Goal: Task Accomplishment & Management: Manage account settings

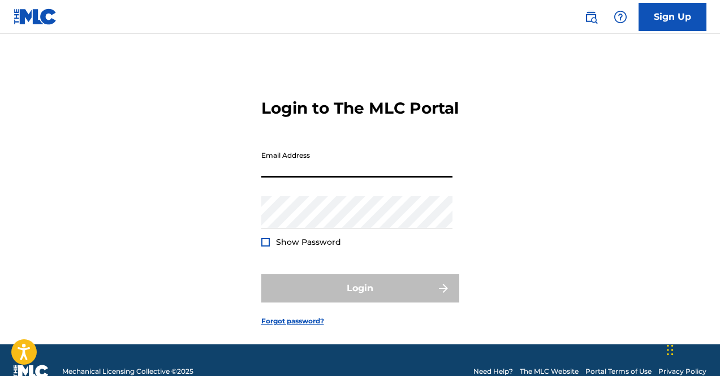
click at [380, 178] on input "Email Address" at bounding box center [356, 161] width 191 height 32
type input "[EMAIL_ADDRESS][DOMAIN_NAME]"
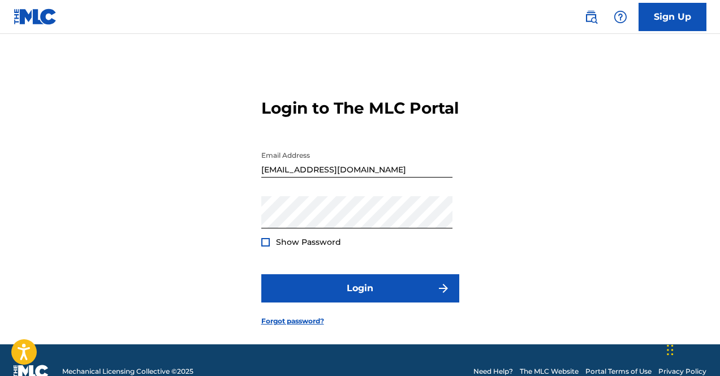
click at [293, 247] on span "Show Password" at bounding box center [308, 242] width 65 height 10
click at [303, 270] on form "Login to The MLC Portal Email Address [EMAIL_ADDRESS][DOMAIN_NAME] Password Sho…" at bounding box center [360, 203] width 198 height 282
click at [307, 247] on span "Show Password" at bounding box center [308, 242] width 65 height 10
click at [308, 247] on span "Show Password" at bounding box center [308, 242] width 65 height 10
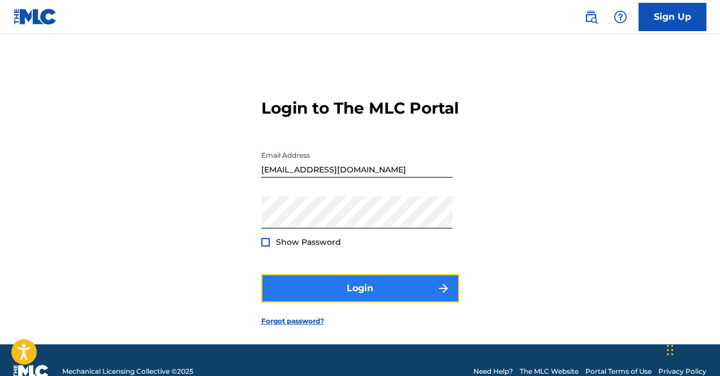
click at [319, 303] on button "Login" at bounding box center [360, 288] width 198 height 28
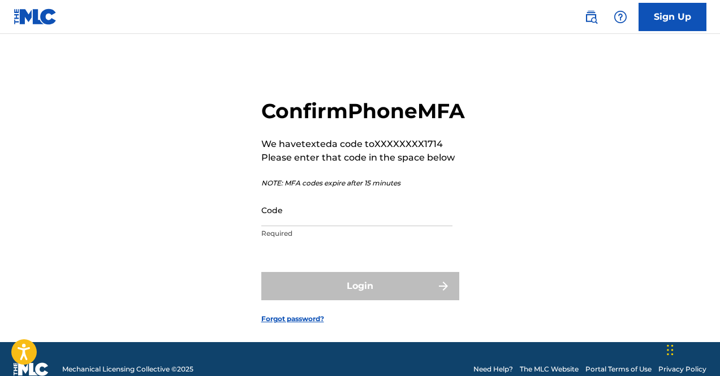
click at [319, 300] on div "Login" at bounding box center [360, 286] width 198 height 28
click at [309, 226] on input "Code" at bounding box center [356, 210] width 191 height 32
click at [320, 226] on input "Code" at bounding box center [356, 210] width 191 height 32
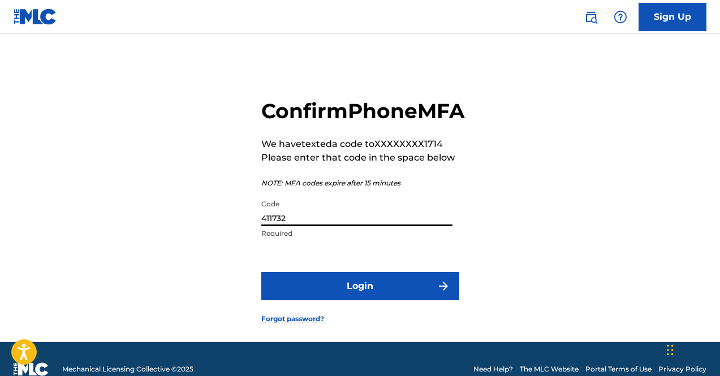
type input "411732"
click at [261, 272] on button "Login" at bounding box center [360, 286] width 198 height 28
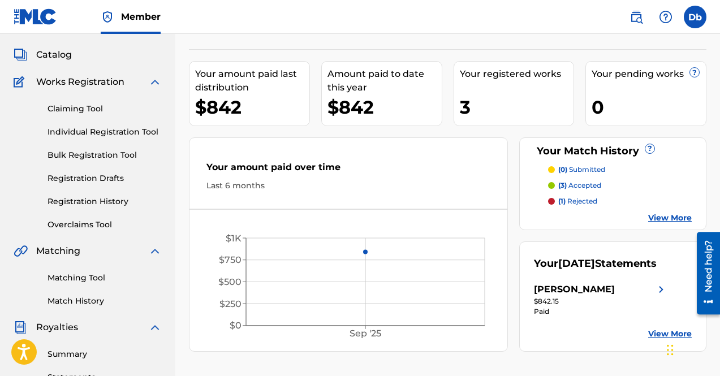
scroll to position [57, 0]
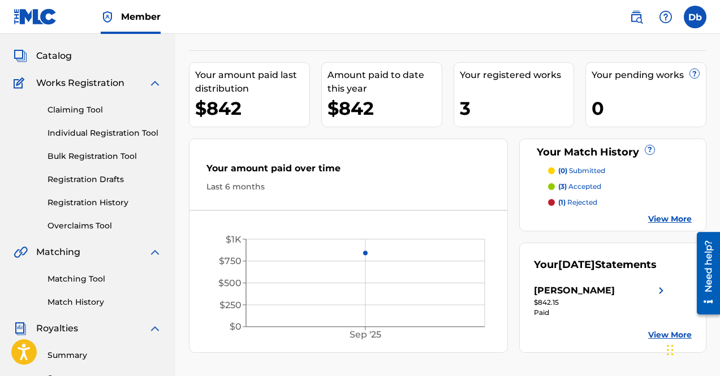
click at [586, 184] on p "(3) accepted" at bounding box center [579, 187] width 43 height 10
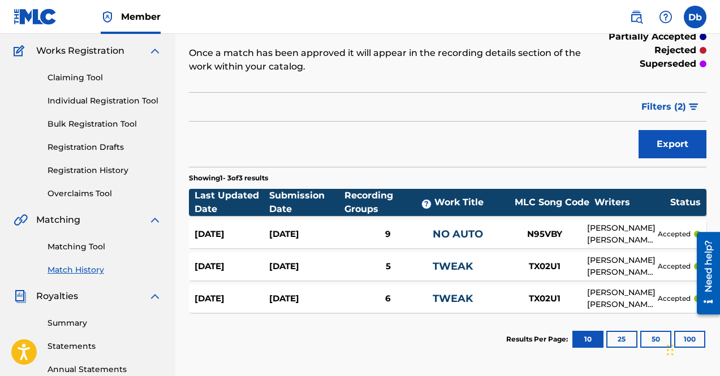
scroll to position [170, 0]
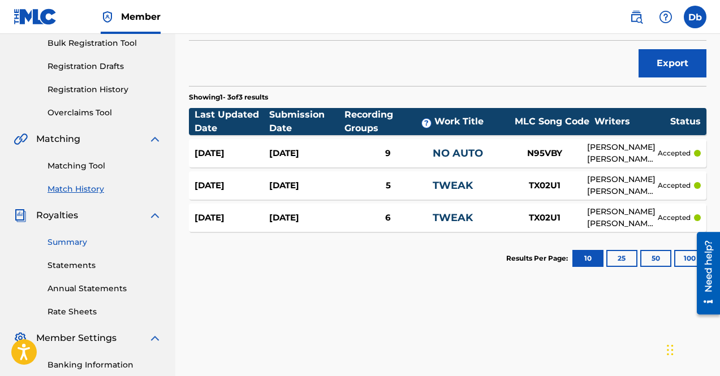
click at [90, 243] on link "Summary" at bounding box center [105, 242] width 114 height 12
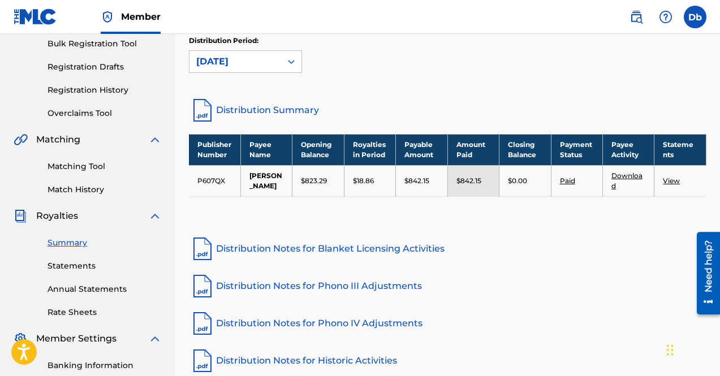
scroll to position [170, 0]
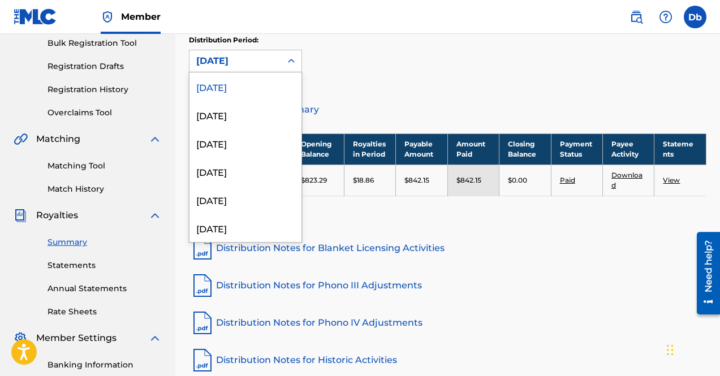
click at [268, 55] on div "[DATE]" at bounding box center [235, 61] width 78 height 14
click at [254, 119] on div "[DATE]" at bounding box center [245, 115] width 112 height 28
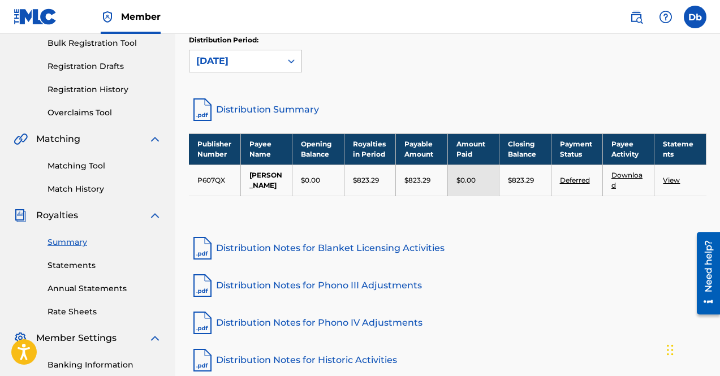
click at [254, 58] on div "[DATE]" at bounding box center [235, 61] width 78 height 14
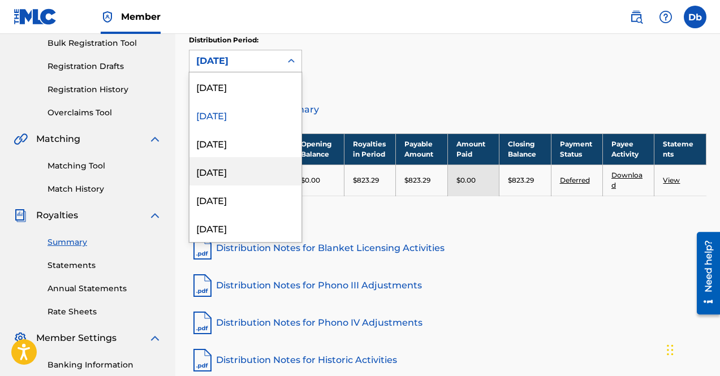
click at [264, 174] on div "[DATE]" at bounding box center [245, 171] width 112 height 28
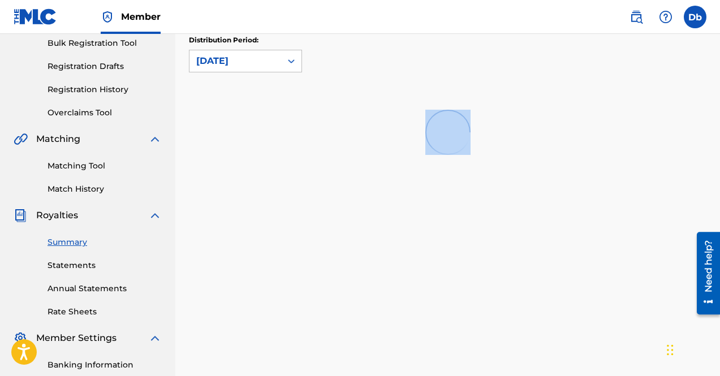
click at [264, 173] on div "Royalties Select your desired distribution period from the drop-down menu to se…" at bounding box center [447, 185] width 545 height 585
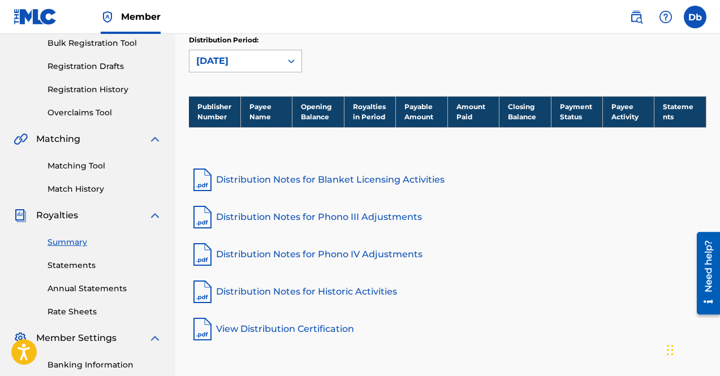
click at [252, 58] on div "[DATE]" at bounding box center [235, 61] width 78 height 14
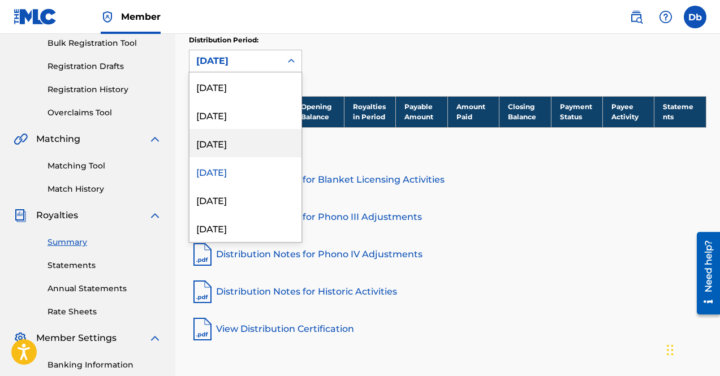
click at [249, 141] on div "[DATE]" at bounding box center [245, 143] width 112 height 28
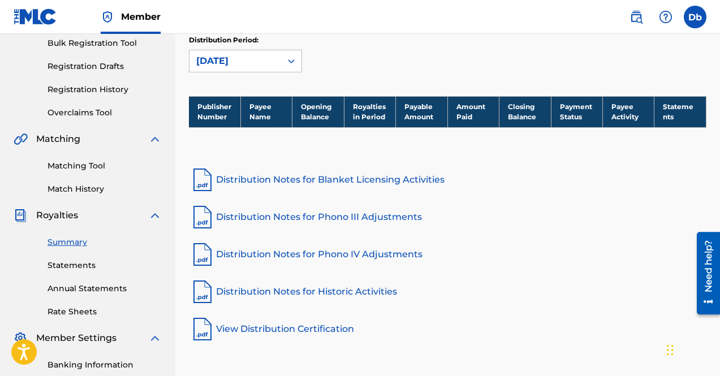
click at [248, 67] on div "[DATE]" at bounding box center [235, 61] width 78 height 14
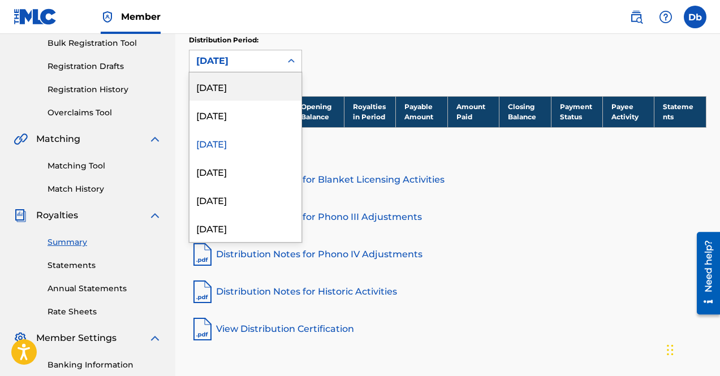
click at [251, 105] on div "[DATE]" at bounding box center [245, 115] width 112 height 28
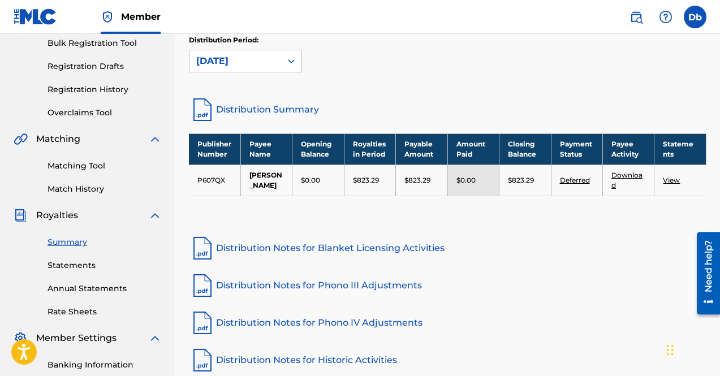
click at [247, 72] on div "[DATE]" at bounding box center [245, 61] width 113 height 23
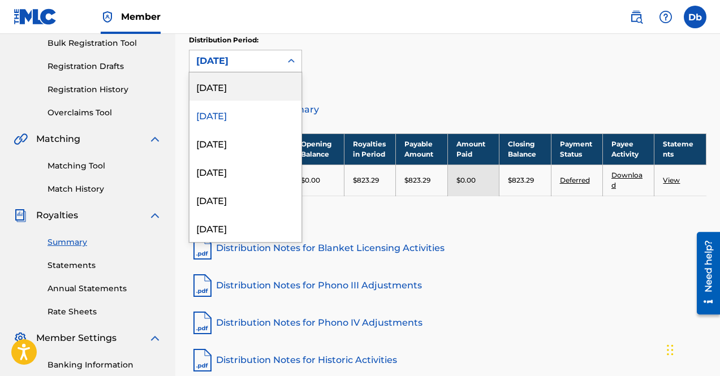
click at [250, 90] on div "[DATE]" at bounding box center [245, 86] width 112 height 28
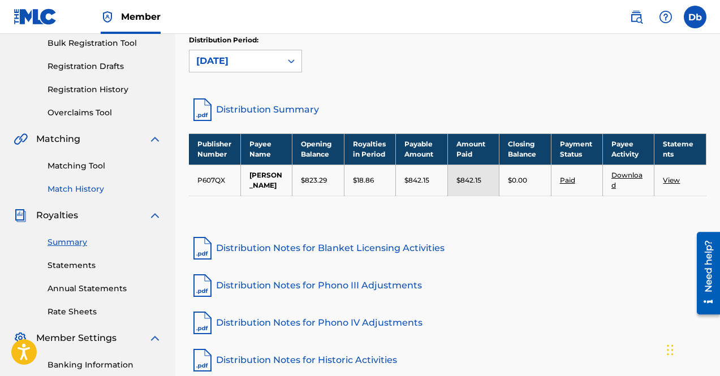
click at [95, 184] on link "Match History" at bounding box center [105, 189] width 114 height 12
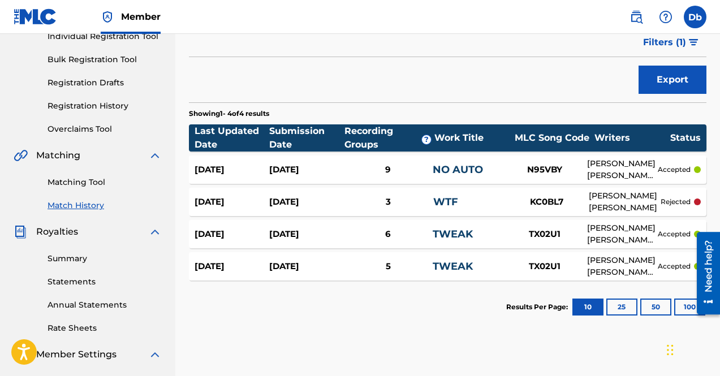
scroll to position [170, 0]
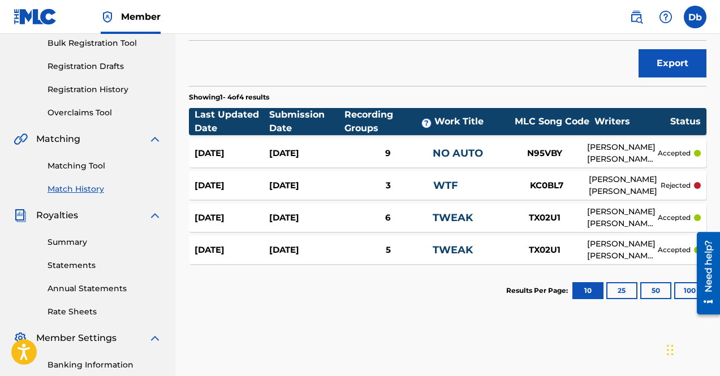
click at [486, 183] on div "WTF" at bounding box center [468, 185] width 71 height 15
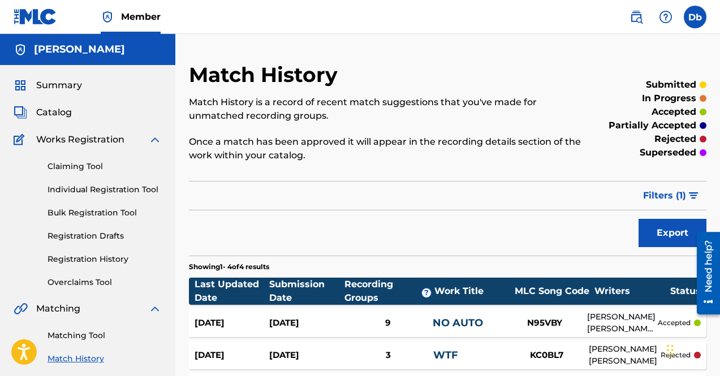
scroll to position [170, 0]
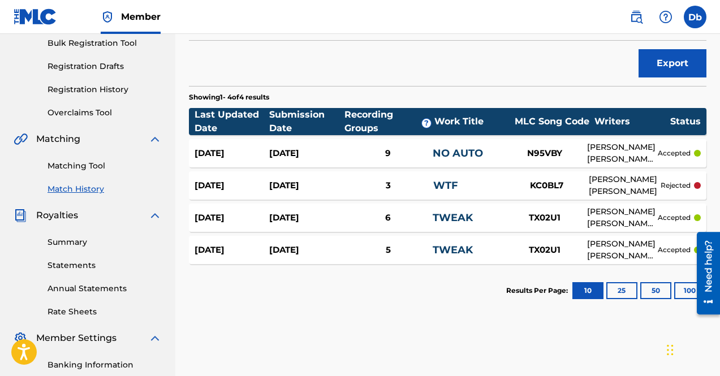
click at [532, 157] on div "N95VBY" at bounding box center [544, 153] width 85 height 13
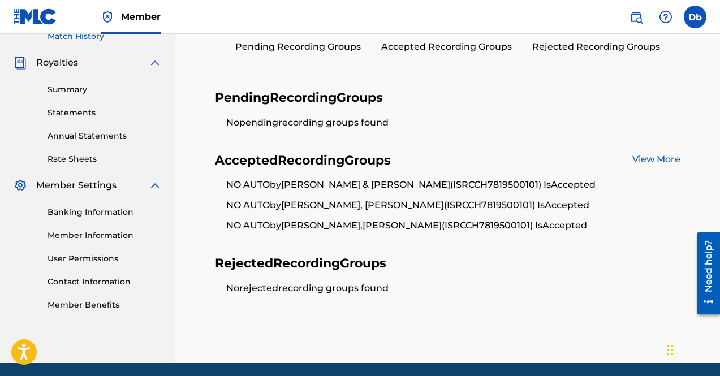
scroll to position [283, 0]
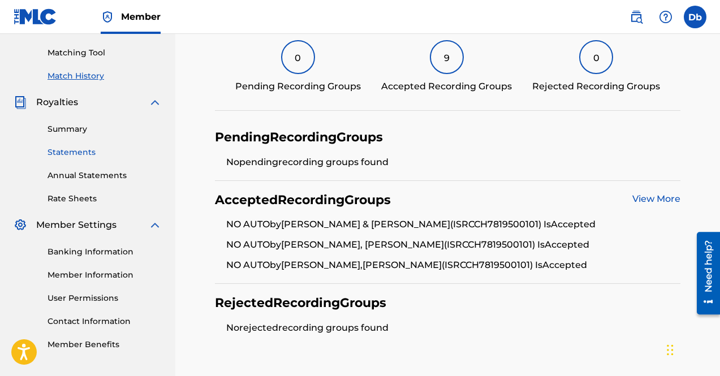
click at [77, 153] on link "Statements" at bounding box center [105, 152] width 114 height 12
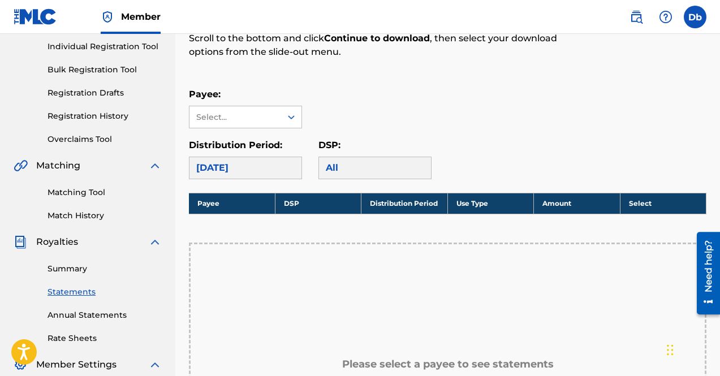
scroll to position [226, 0]
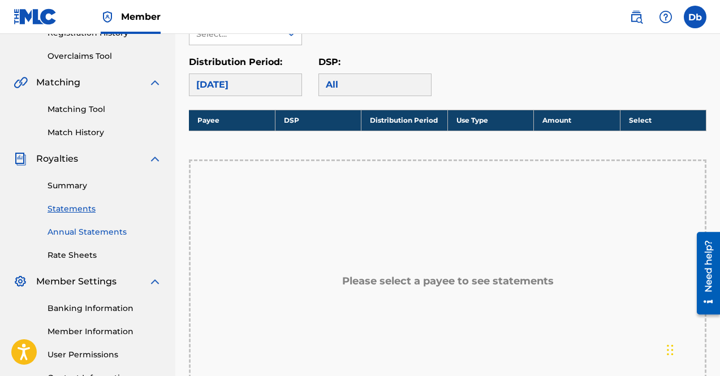
click at [94, 234] on link "Annual Statements" at bounding box center [105, 232] width 114 height 12
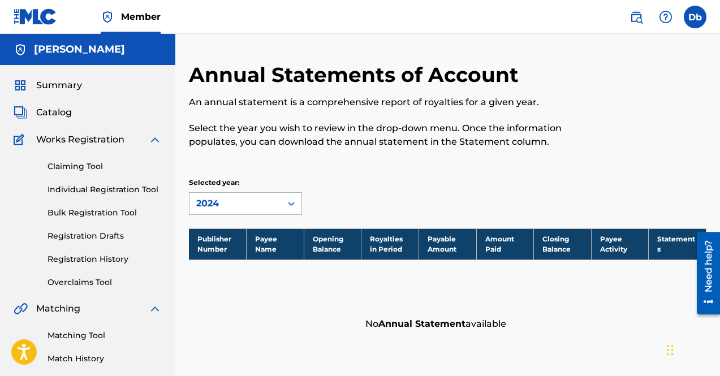
click at [257, 199] on div "2024" at bounding box center [235, 204] width 78 height 14
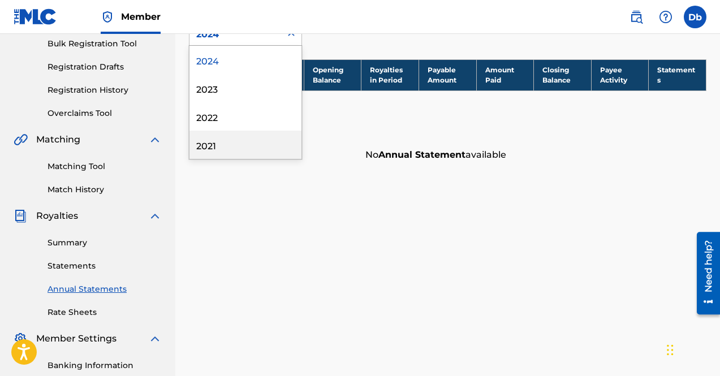
scroll to position [170, 0]
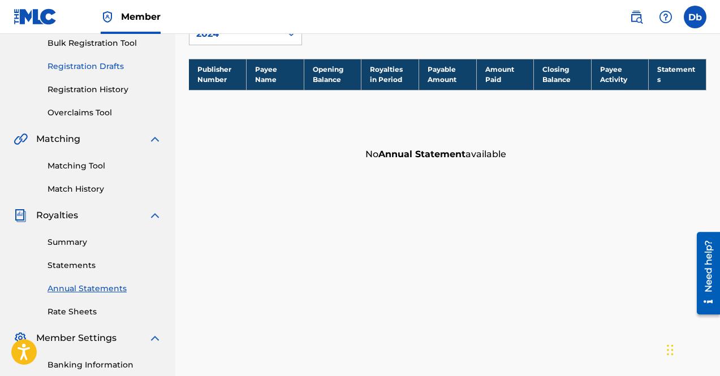
click at [77, 238] on link "Summary" at bounding box center [105, 242] width 114 height 12
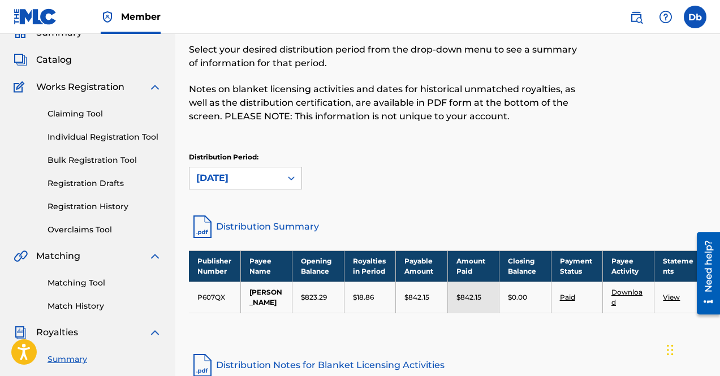
scroll to position [170, 0]
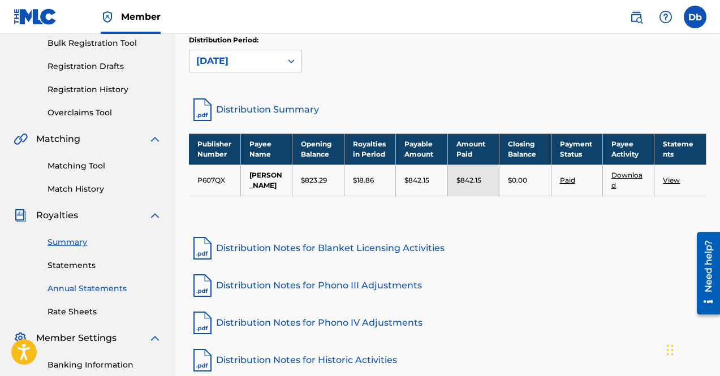
click at [106, 289] on link "Annual Statements" at bounding box center [105, 289] width 114 height 12
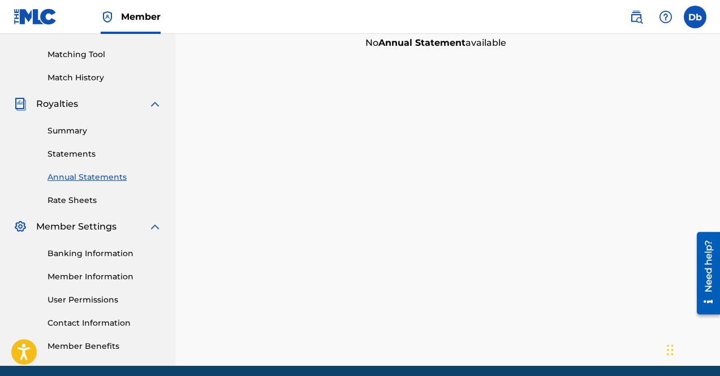
scroll to position [283, 0]
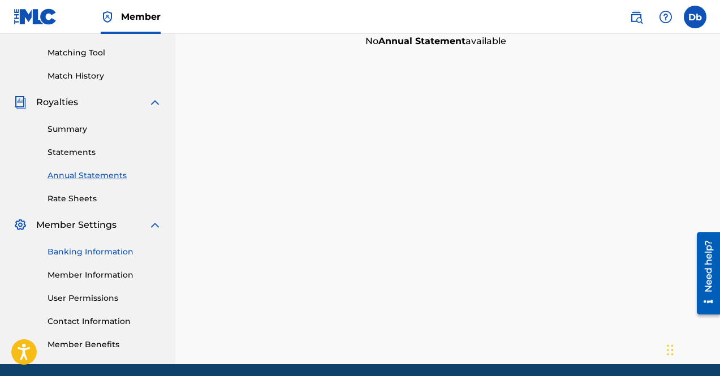
click at [95, 257] on link "Banking Information" at bounding box center [105, 252] width 114 height 12
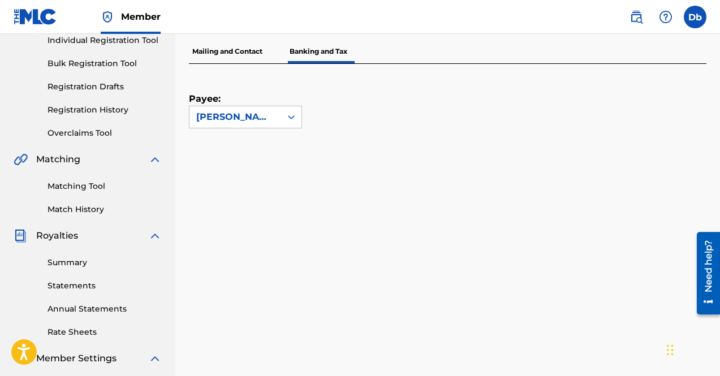
scroll to position [113, 0]
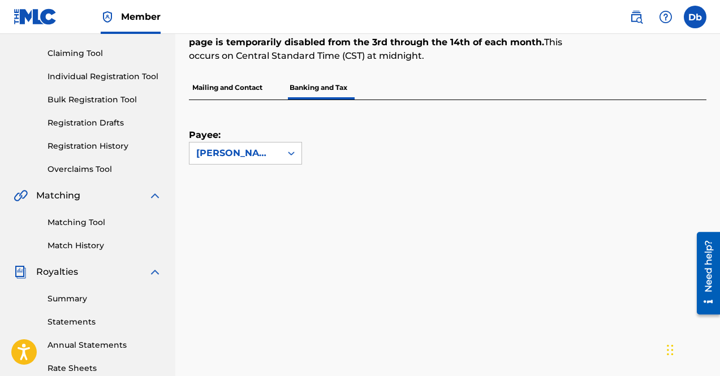
click at [218, 92] on p "Mailing and Contact" at bounding box center [227, 88] width 77 height 24
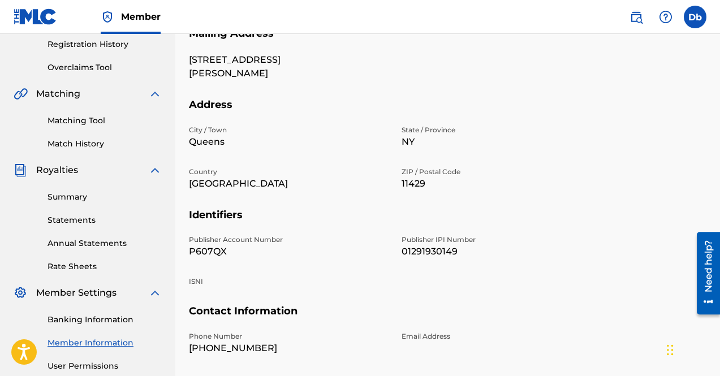
scroll to position [283, 0]
